Goal: Find specific page/section: Find specific page/section

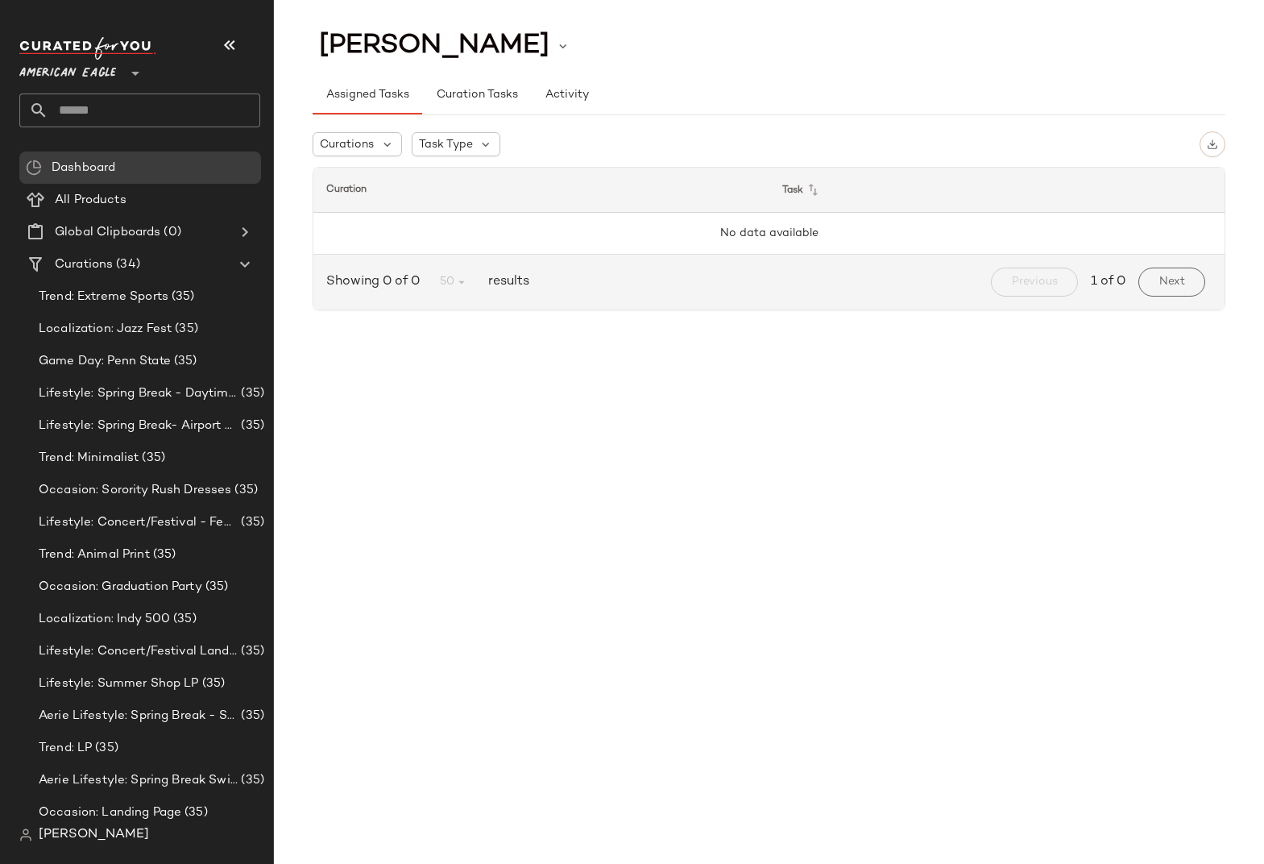
click at [68, 73] on span "American Eagle" at bounding box center [67, 69] width 97 height 29
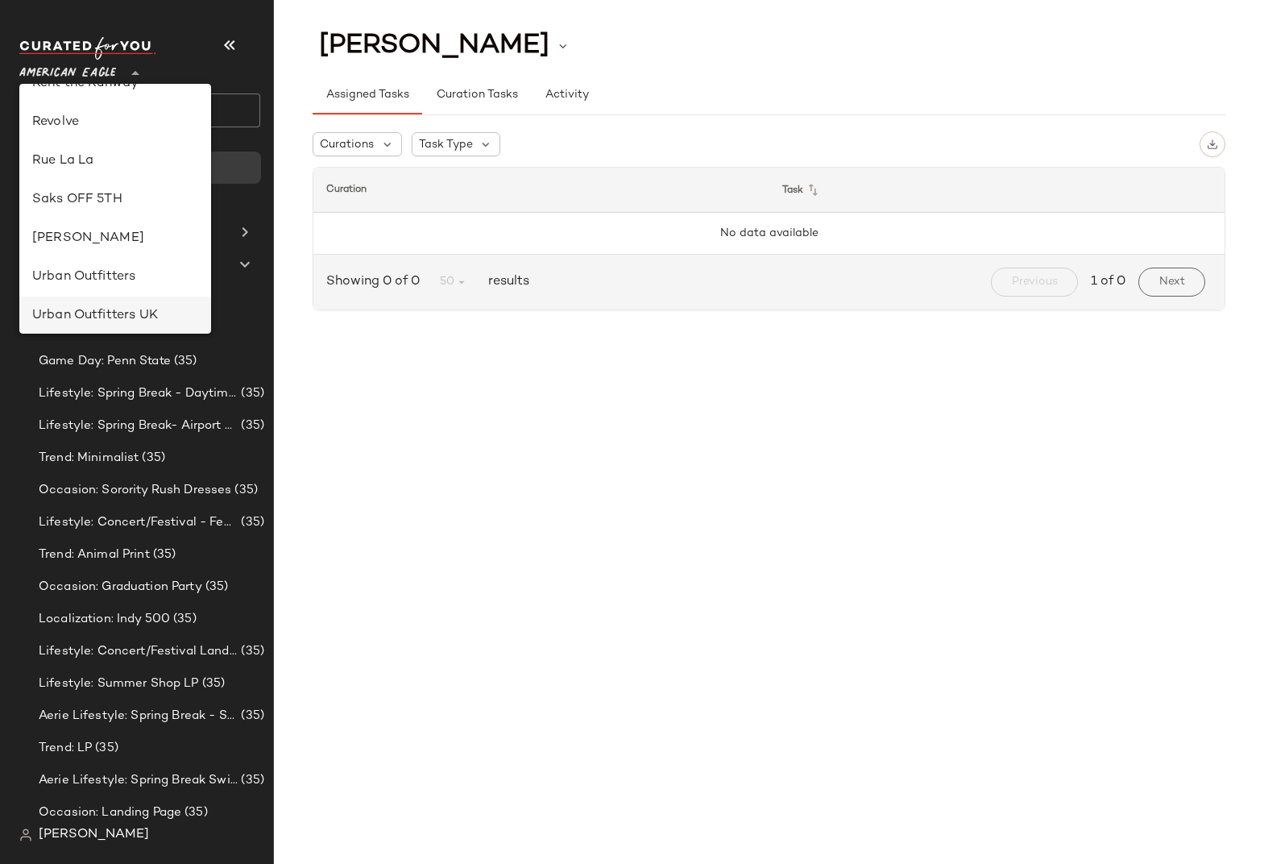
scroll to position [750, 0]
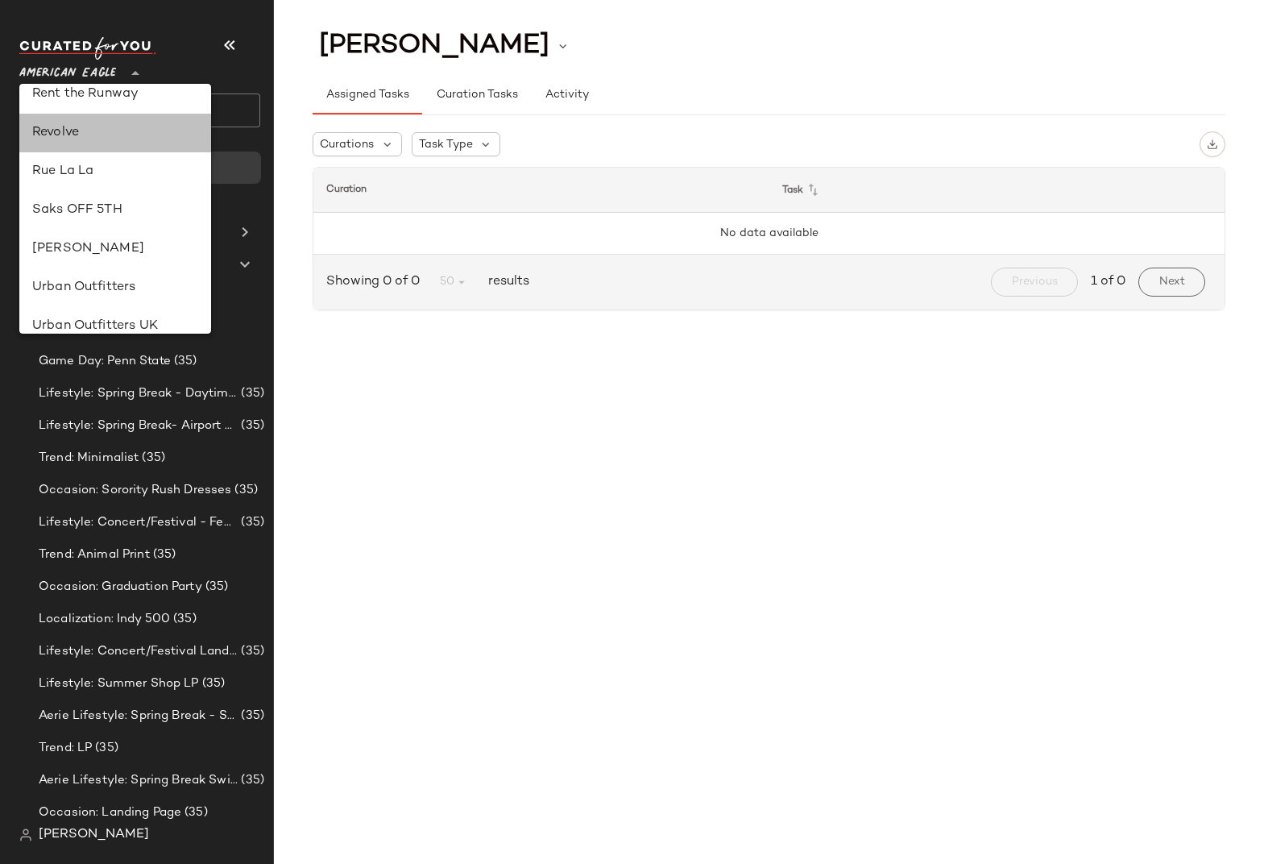
click at [49, 130] on div "Revolve" at bounding box center [115, 132] width 166 height 19
type input "**"
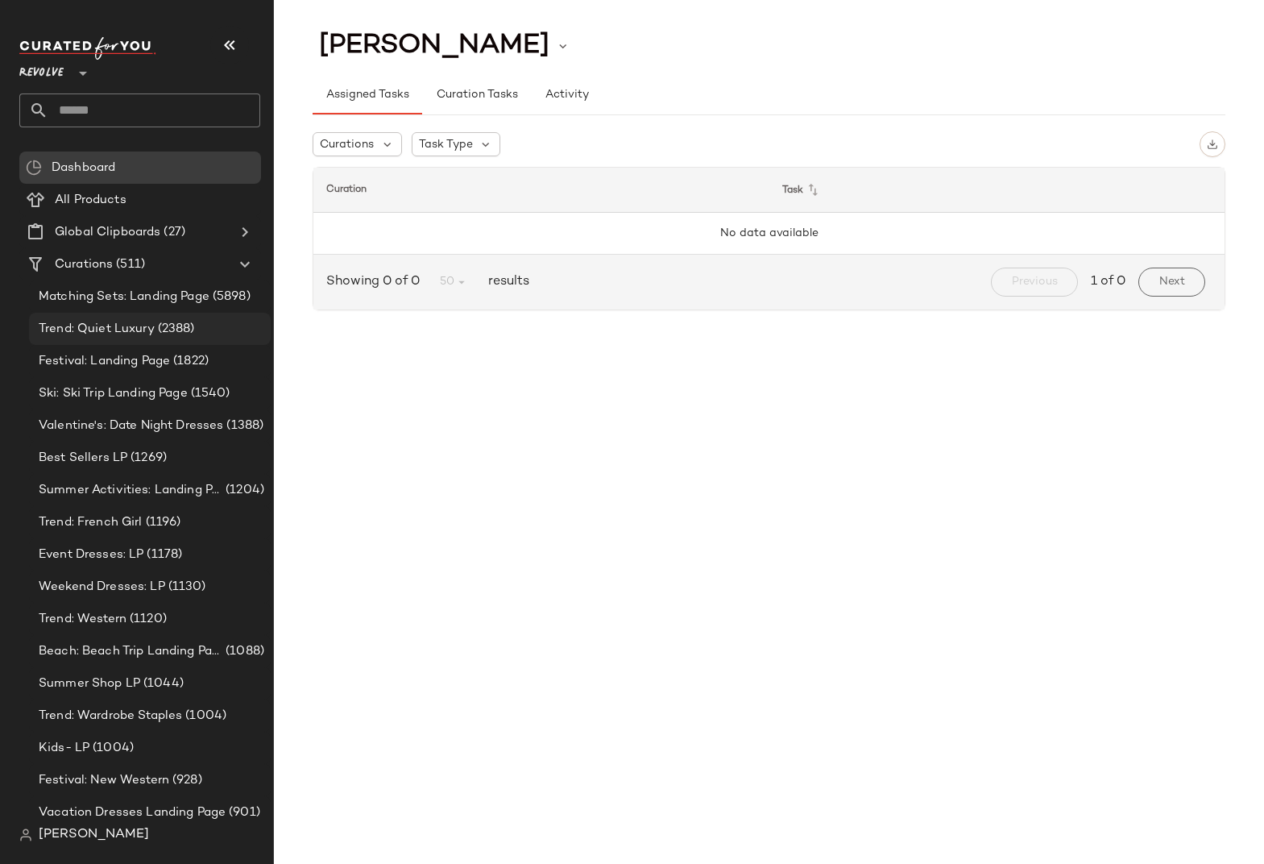
click at [184, 335] on span "(2388)" at bounding box center [175, 329] width 40 height 19
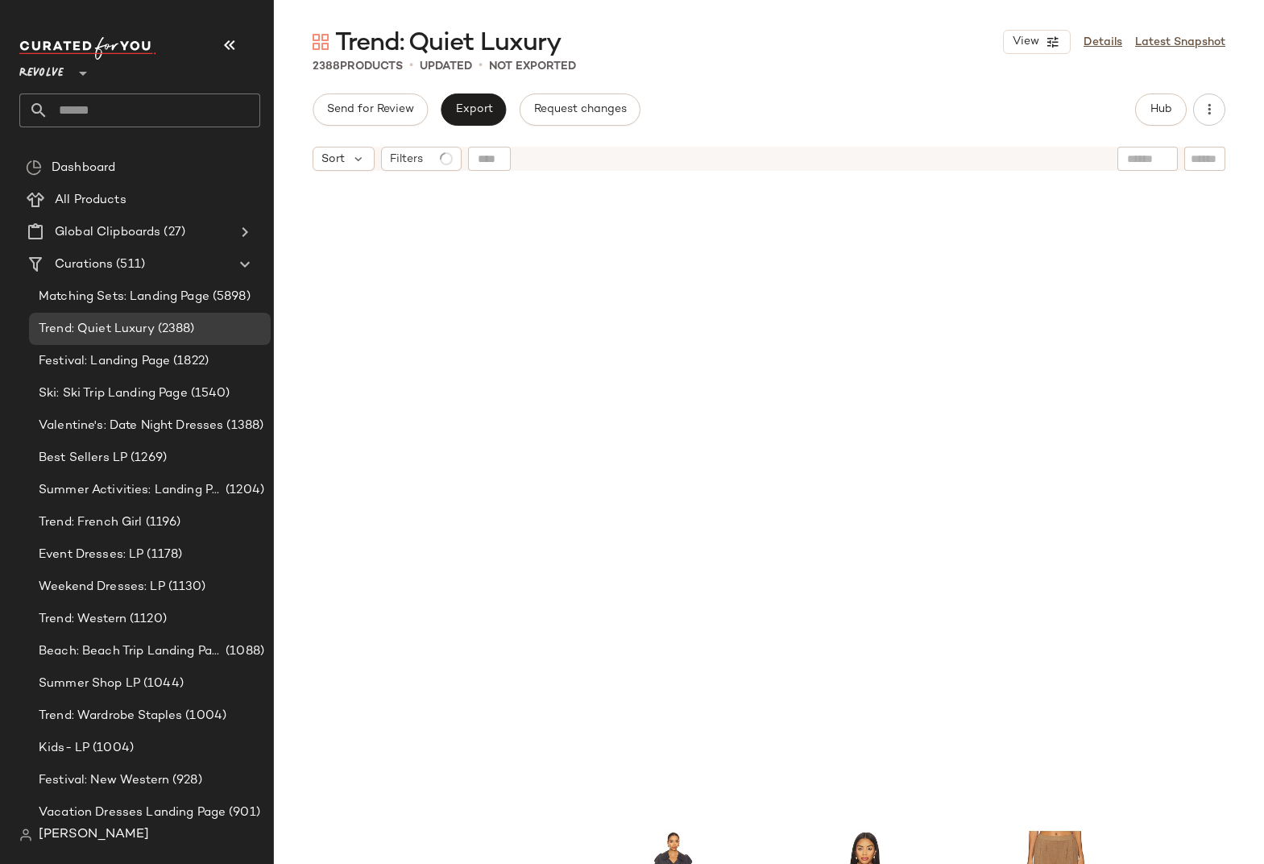
scroll to position [1819, 0]
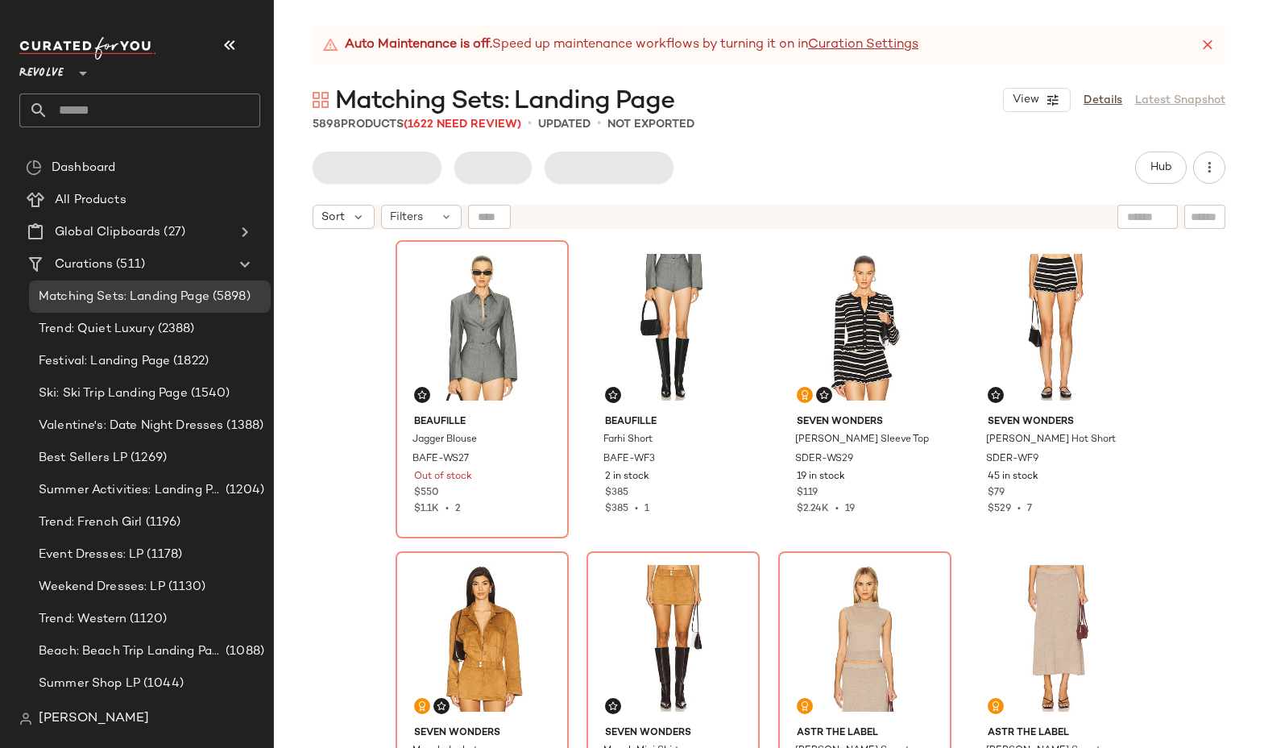
click at [429, 12] on main "Auto Maintenance is off. Speed up maintenance workflows by turning it on in Cur…" at bounding box center [632, 374] width 1264 height 748
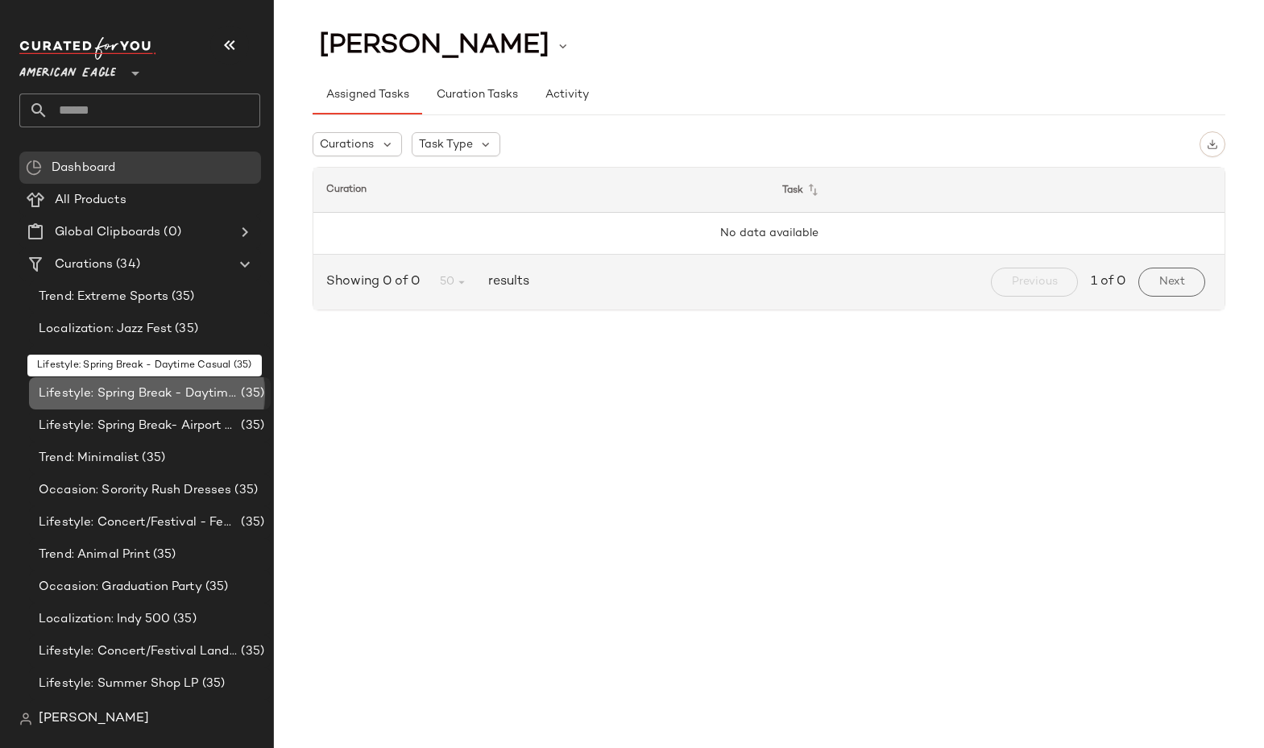
click at [125, 403] on div "Lifestyle: Spring Break - Daytime Casual (35)" at bounding box center [150, 393] width 242 height 32
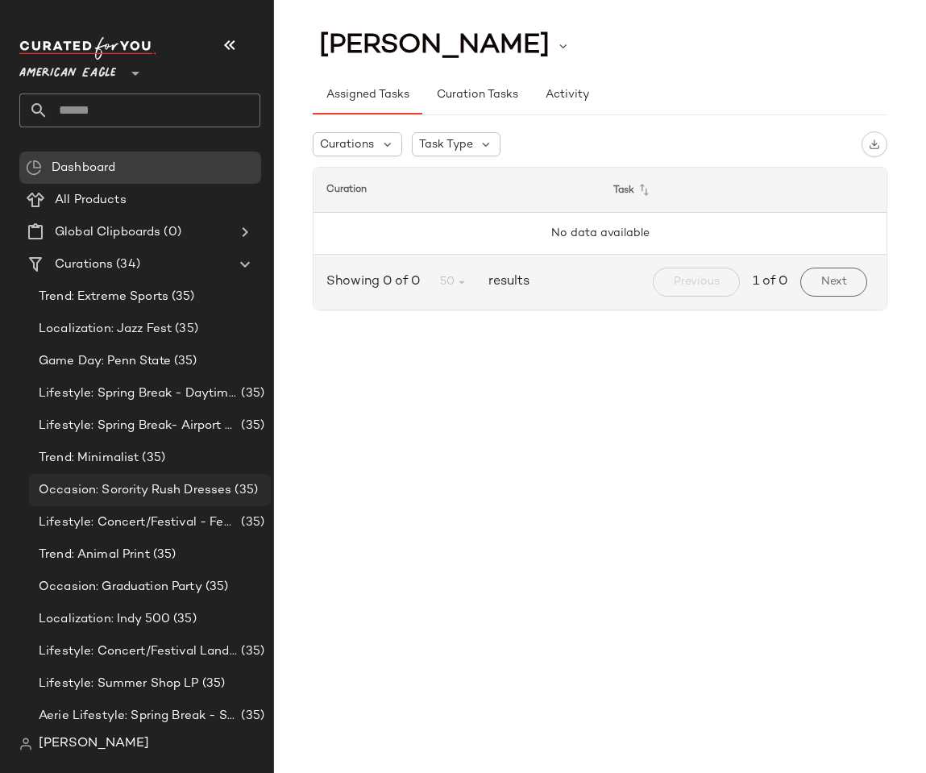
click at [124, 488] on span "Occasion: Sorority Rush Dresses" at bounding box center [135, 490] width 193 height 19
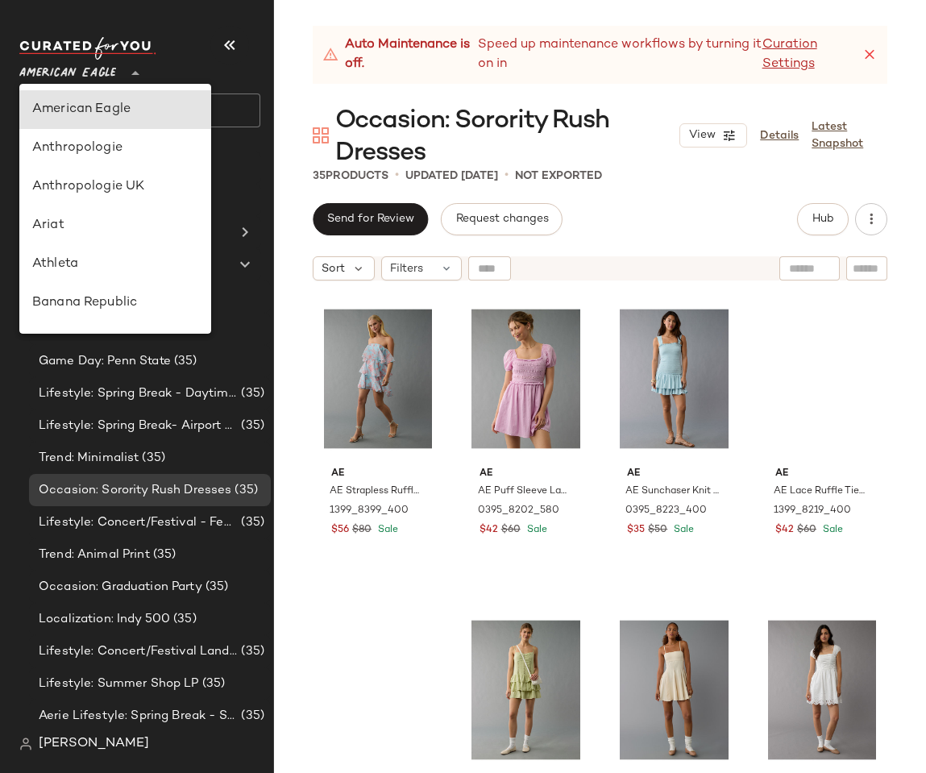
click at [79, 64] on span "American Eagle" at bounding box center [67, 69] width 97 height 29
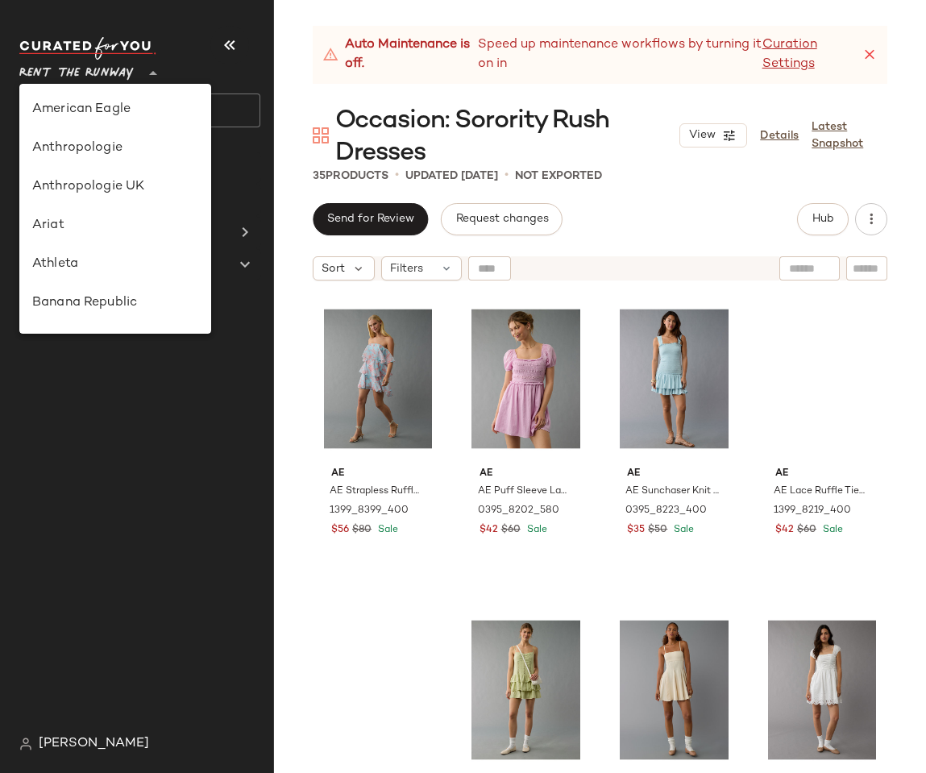
scroll to position [636, 0]
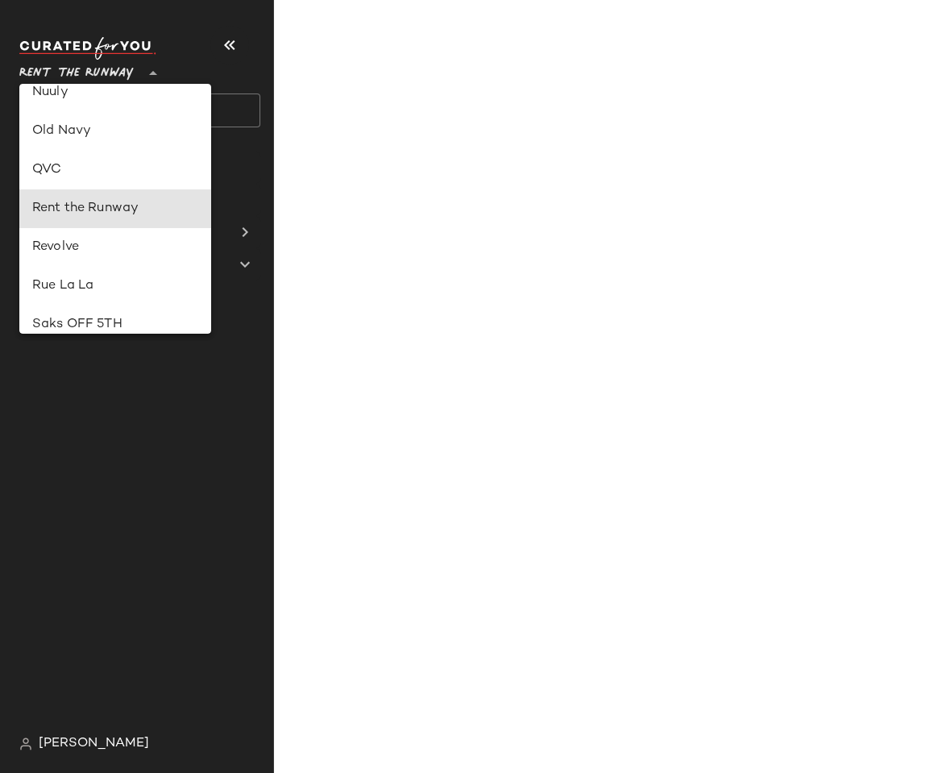
type input "**"
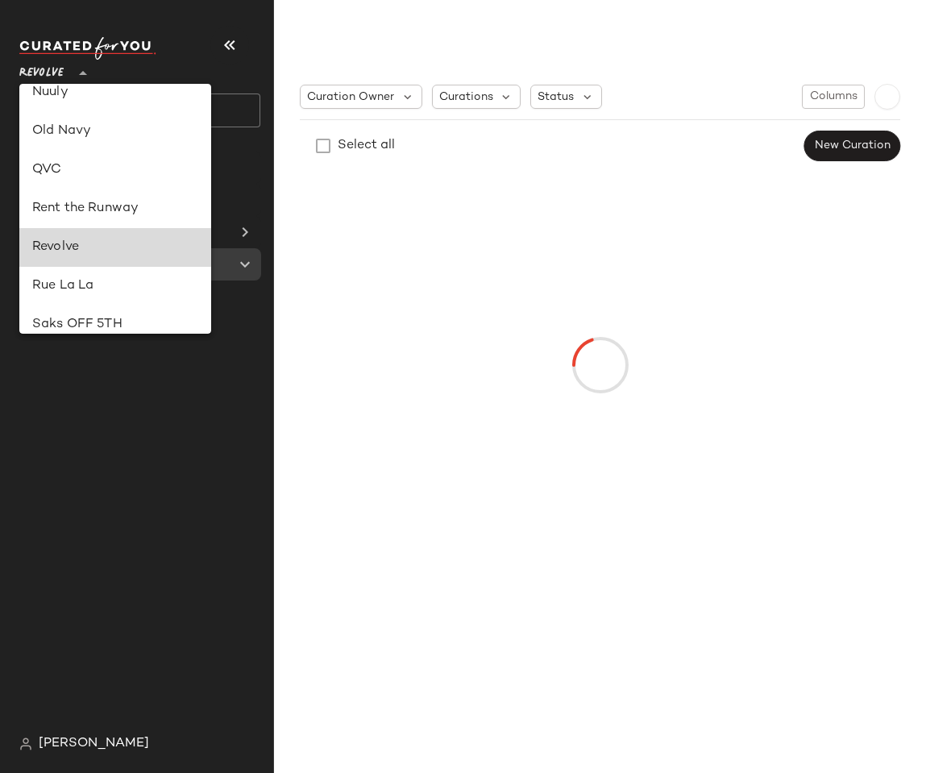
click at [59, 234] on div "Revolve" at bounding box center [115, 247] width 192 height 39
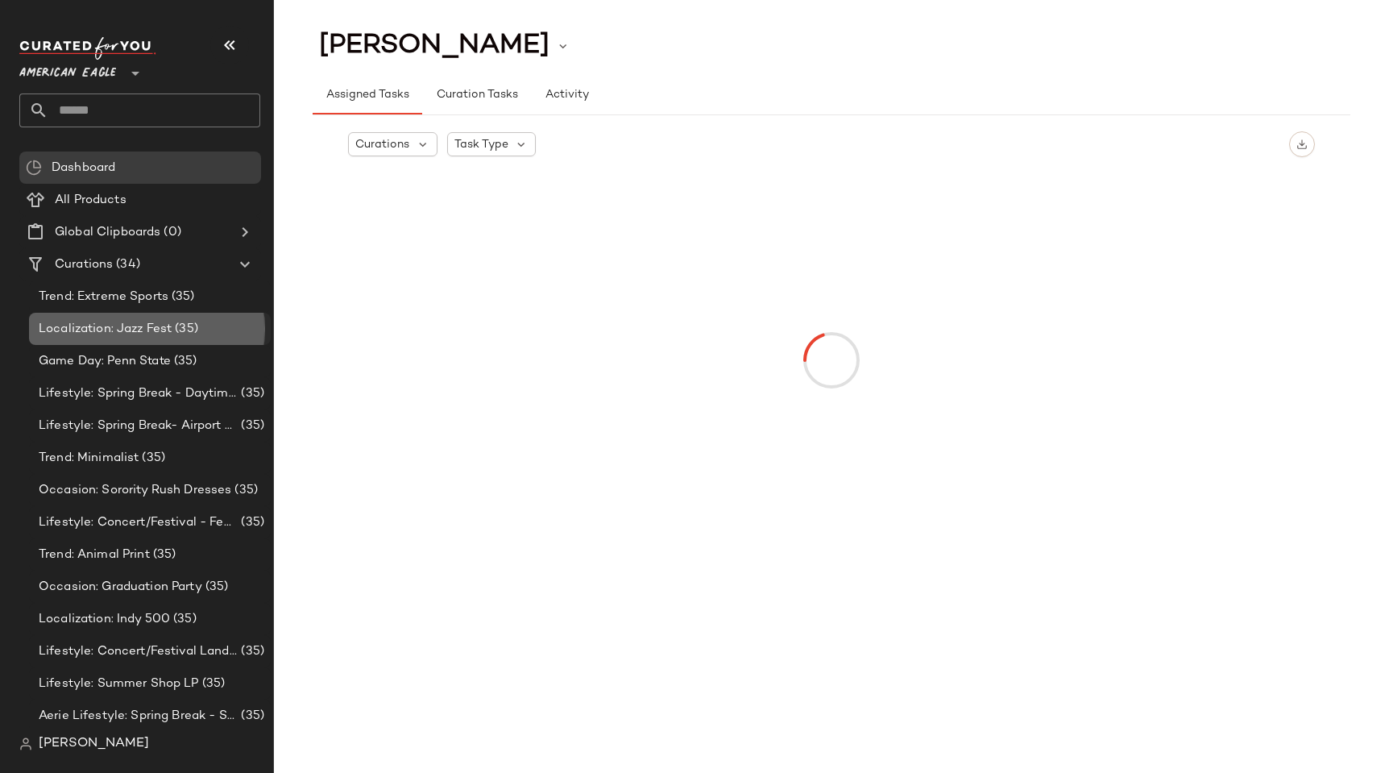
click at [115, 335] on span "Localization: Jazz Fest" at bounding box center [105, 329] width 133 height 19
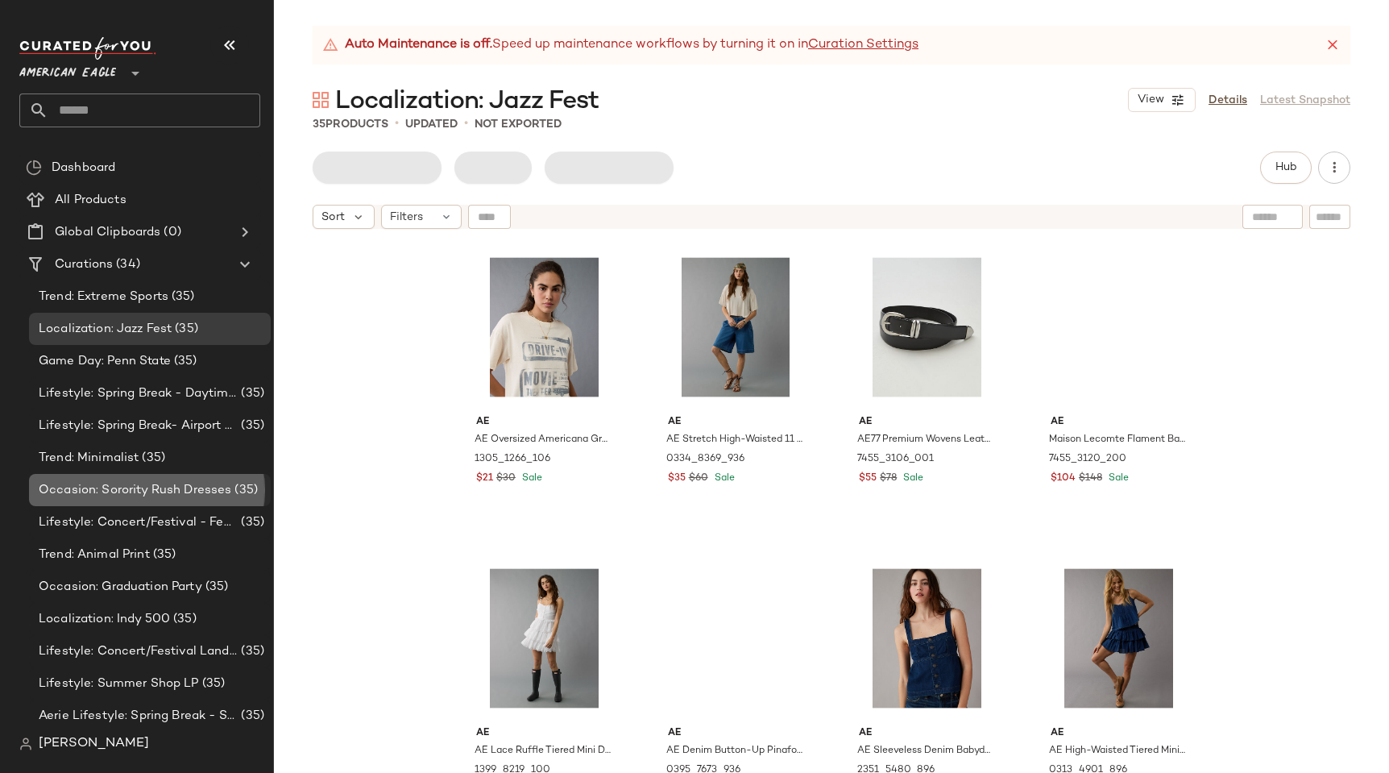
click at [122, 485] on span "Occasion: Sorority Rush Dresses" at bounding box center [135, 490] width 193 height 19
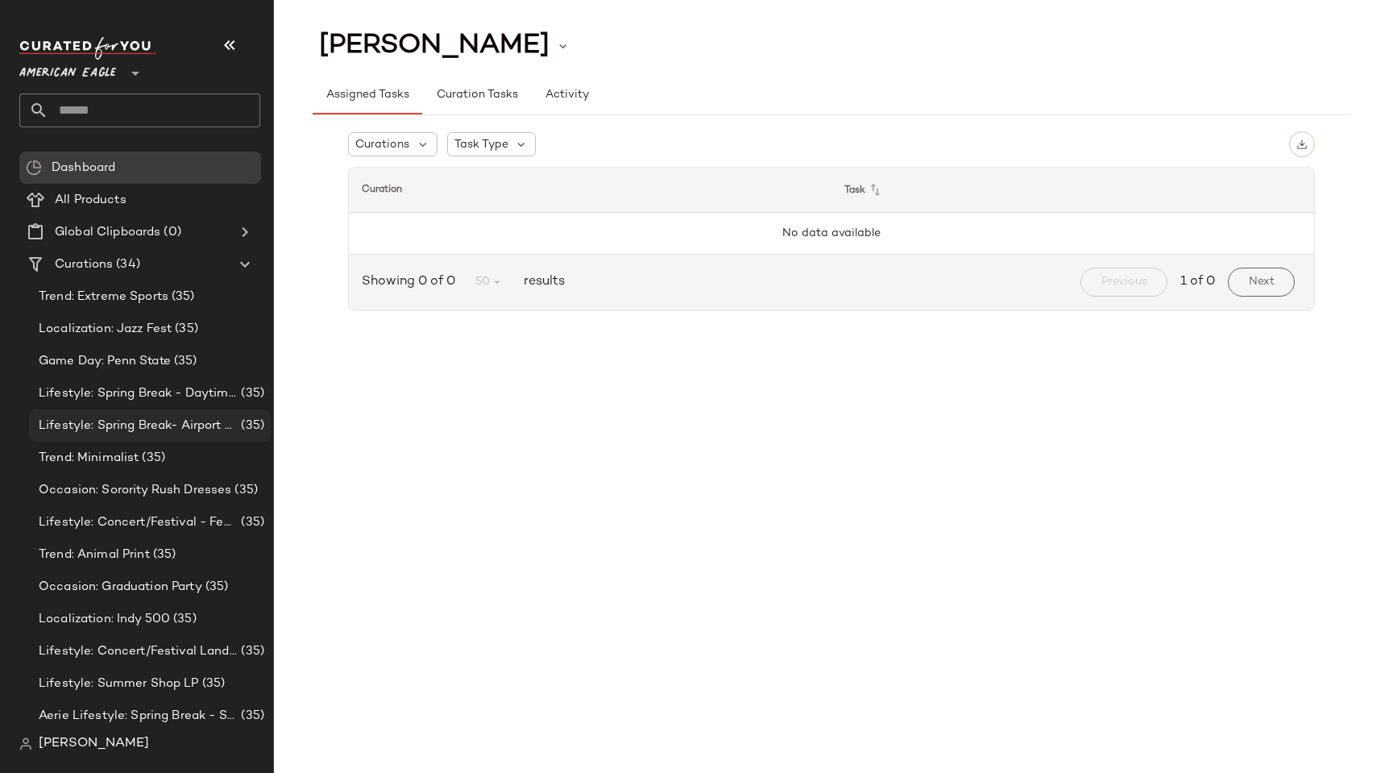
click at [178, 411] on div "Lifestyle: Spring Break- Airport Style (35)" at bounding box center [150, 425] width 242 height 32
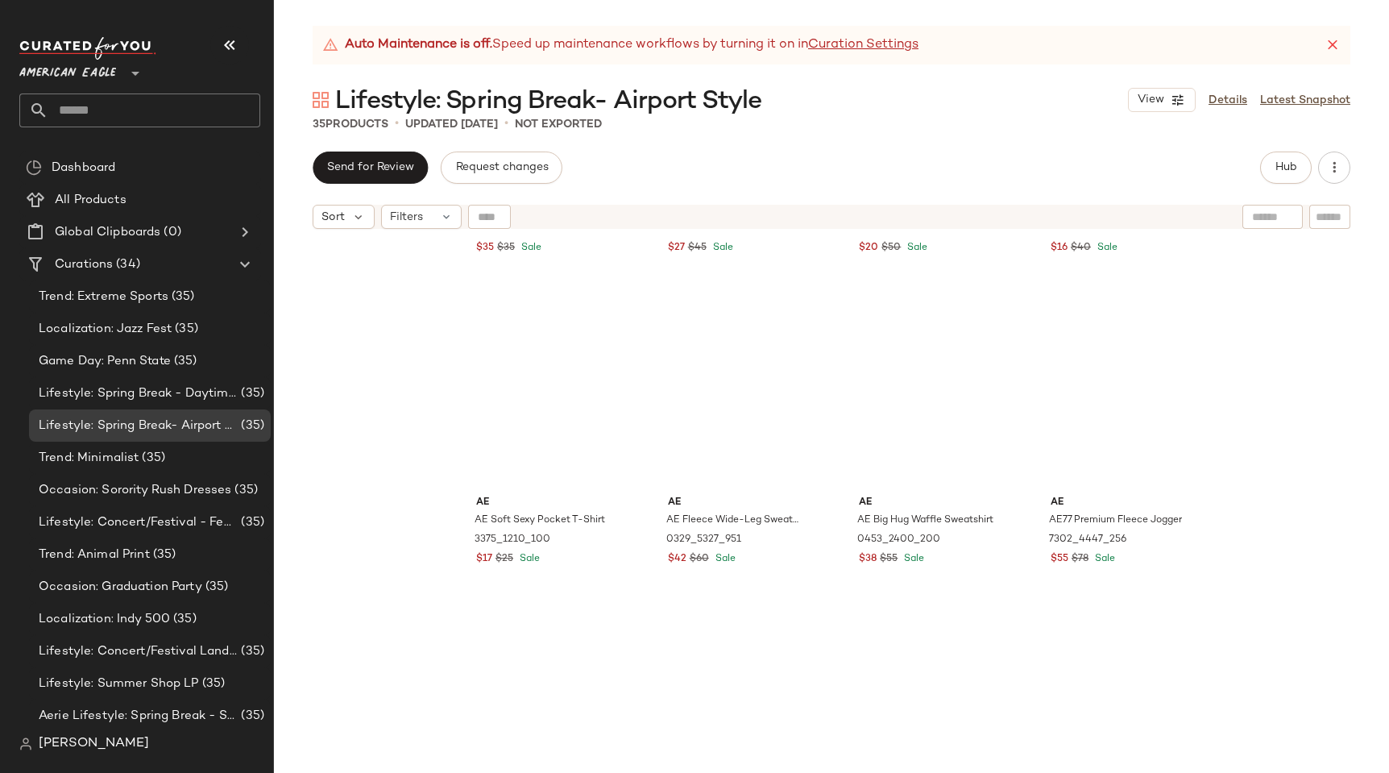
scroll to position [1213, 0]
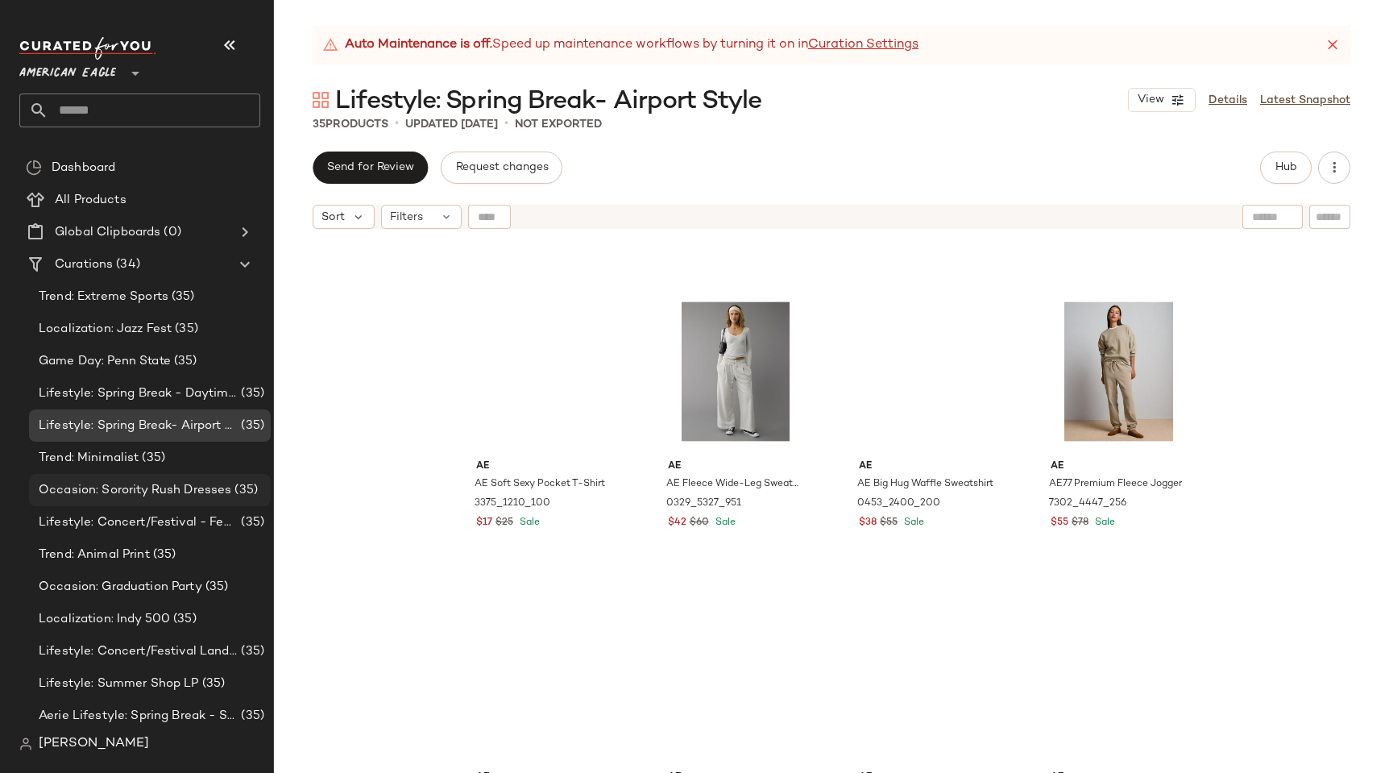
click at [160, 476] on div "Occasion: Sorority Rush Dresses (35)" at bounding box center [150, 490] width 242 height 32
